Goal: Use online tool/utility: Utilize a website feature to perform a specific function

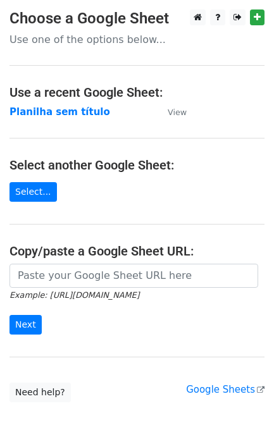
click at [82, 260] on main "Choose a Google Sheet Use one of the options below... Use a recent Google Sheet…" at bounding box center [137, 205] width 274 height 393
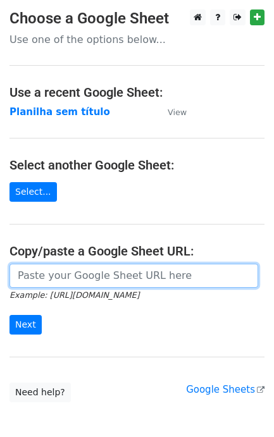
click at [73, 276] on input "url" at bounding box center [133, 276] width 249 height 24
click at [187, 282] on input "url" at bounding box center [133, 276] width 249 height 24
paste input "[URL][DOMAIN_NAME]"
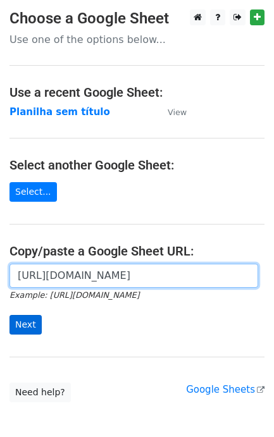
type input "[URL][DOMAIN_NAME]"
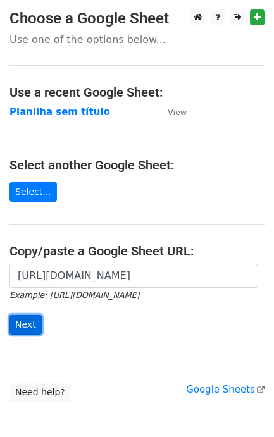
scroll to position [0, 0]
click at [37, 329] on input "Next" at bounding box center [25, 325] width 32 height 20
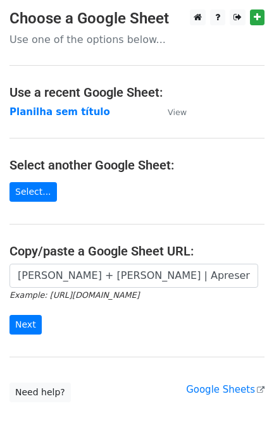
click at [175, 278] on input "Teia + Abbott | Apresentação Comercial" at bounding box center [133, 276] width 249 height 24
drag, startPoint x: 215, startPoint y: 275, endPoint x: -182, endPoint y: 268, distance: 396.7
click at [0, 268] on html "Choose a Google Sheet Use one of the options below... Use a recent Google Sheet…" at bounding box center [137, 252] width 274 height 504
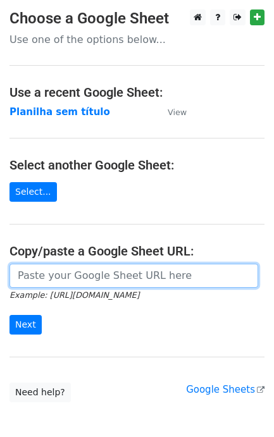
click at [83, 279] on input "url" at bounding box center [133, 276] width 249 height 24
paste input "https://docs.google.com/spreadsheets/d/11dGfEbGc57YceTrmeJPNe1kg2RUhHsyv8kR8EpL…"
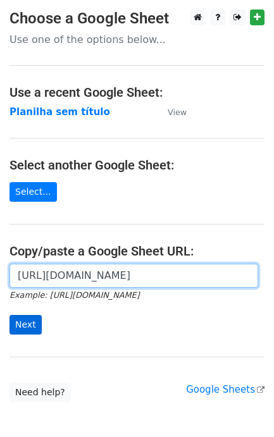
type input "https://docs.google.com/spreadsheets/d/11dGfEbGc57YceTrmeJPNe1kg2RUhHsyv8kR8EpL…"
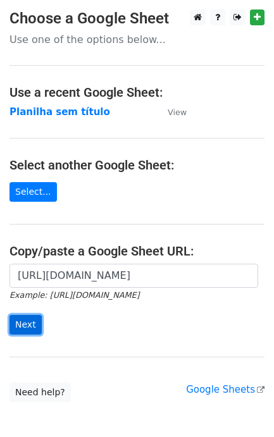
click at [30, 324] on input "Next" at bounding box center [25, 325] width 32 height 20
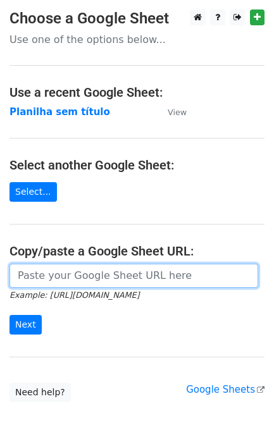
click at [84, 272] on input "url" at bounding box center [133, 276] width 249 height 24
paste input "https://docs.google.com/spreadsheets/d/11dGfEbGc57YceTrmeJPNe1kg2RUhHsyv8kR8EpL…"
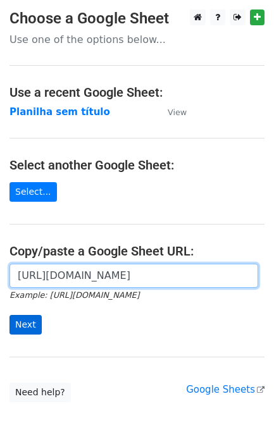
type input "https://docs.google.com/spreadsheets/d/11dGfEbGc57YceTrmeJPNe1kg2RUhHsyv8kR8EpL…"
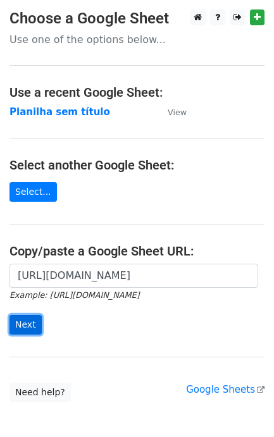
scroll to position [0, 0]
click at [27, 323] on input "Next" at bounding box center [25, 325] width 32 height 20
